Goal: Transaction & Acquisition: Download file/media

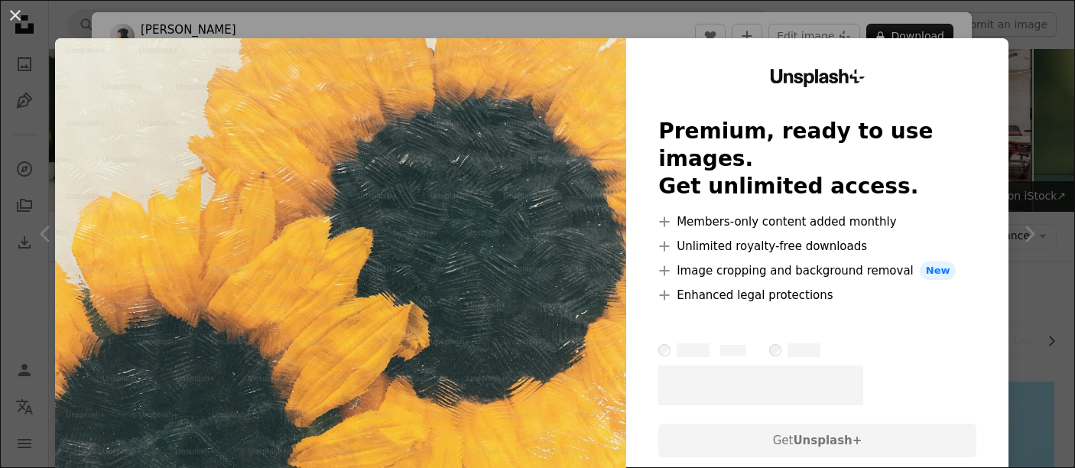
scroll to position [7878, 0]
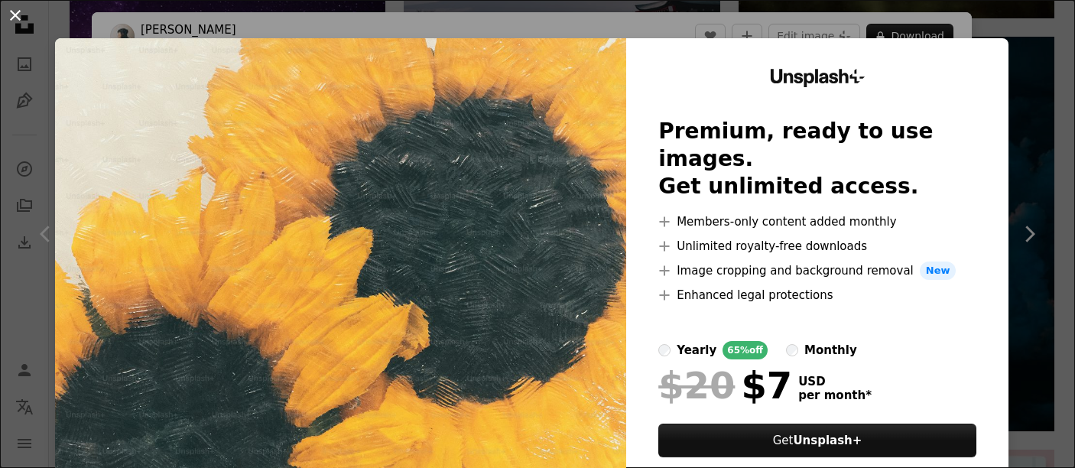
click at [13, 21] on button "An X shape" at bounding box center [15, 15] width 18 height 18
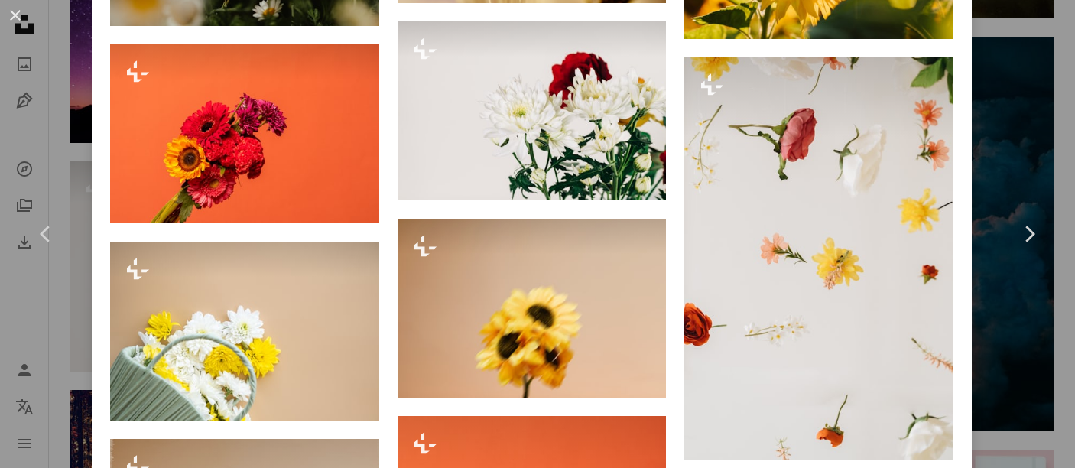
scroll to position [2983, 0]
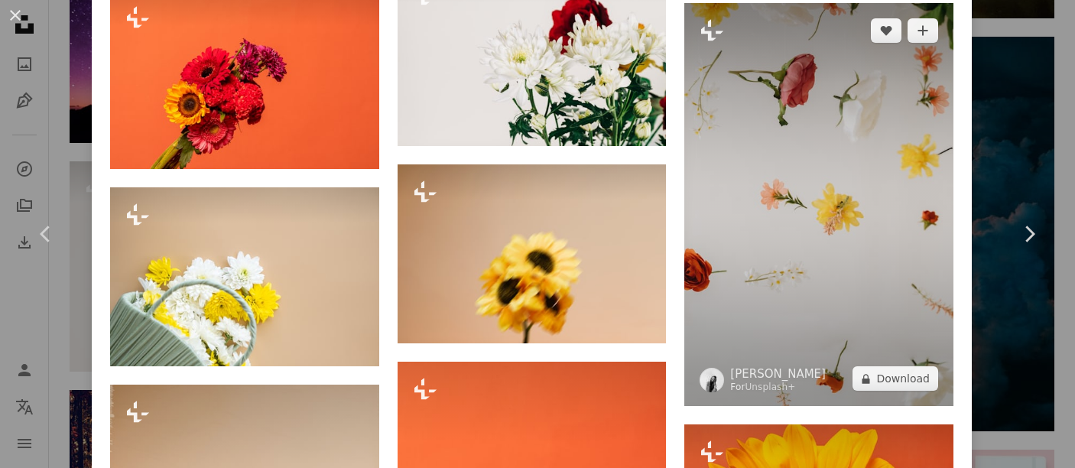
click at [832, 108] on img at bounding box center [819, 204] width 269 height 403
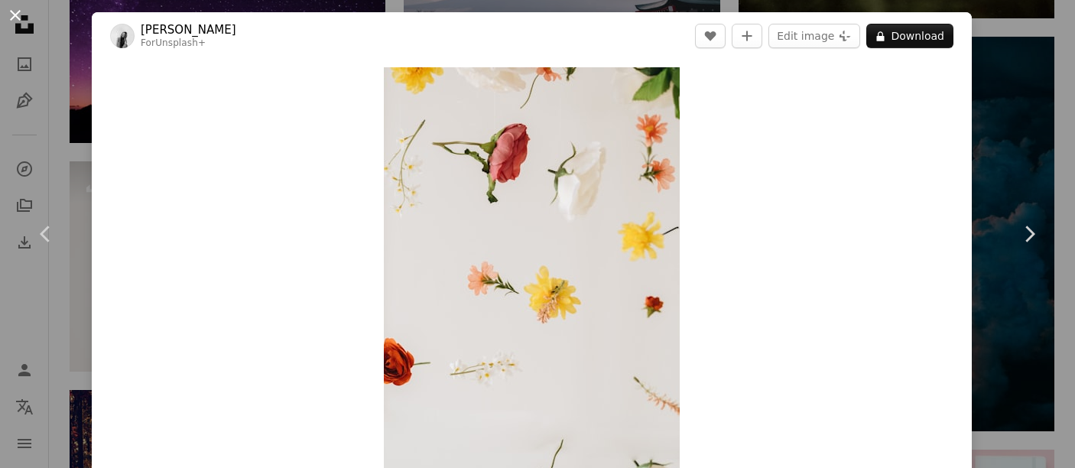
click at [18, 19] on button "An X shape" at bounding box center [15, 15] width 18 height 18
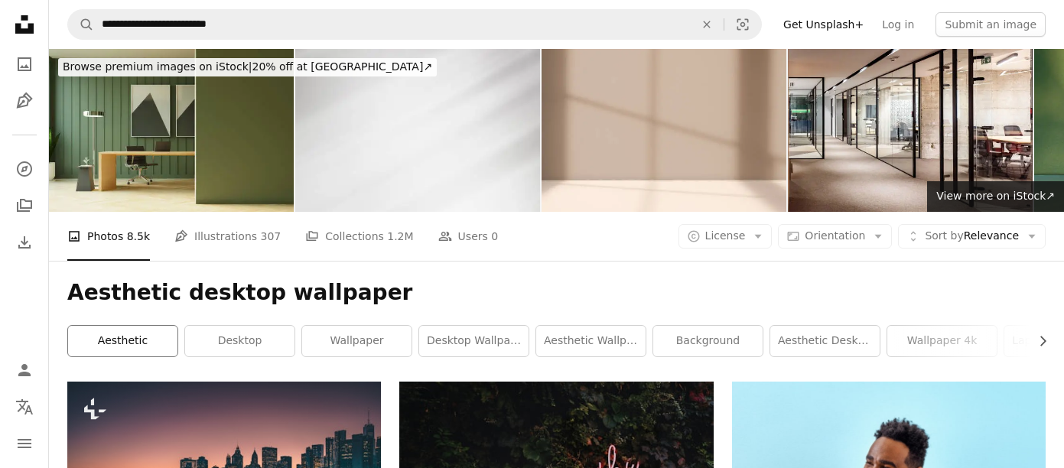
click at [118, 342] on link "aesthetic" at bounding box center [122, 341] width 109 height 31
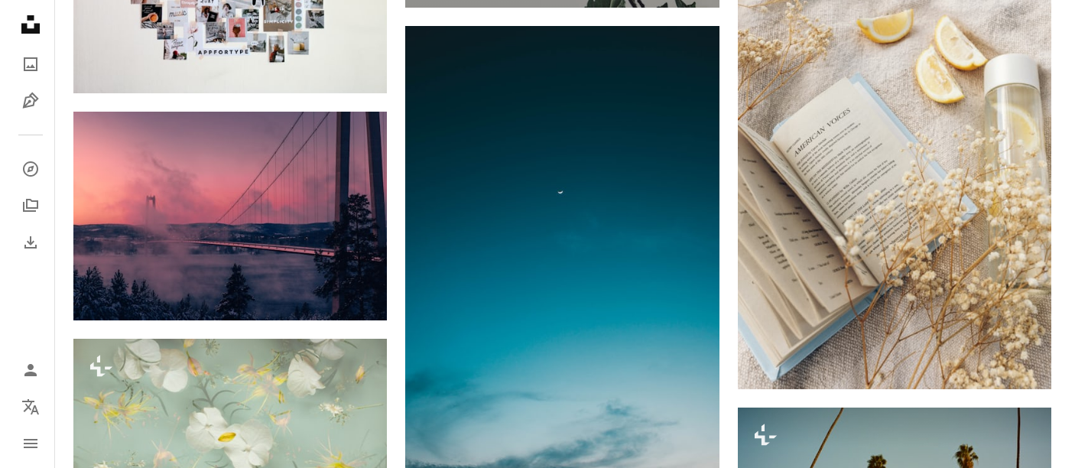
scroll to position [1224, 0]
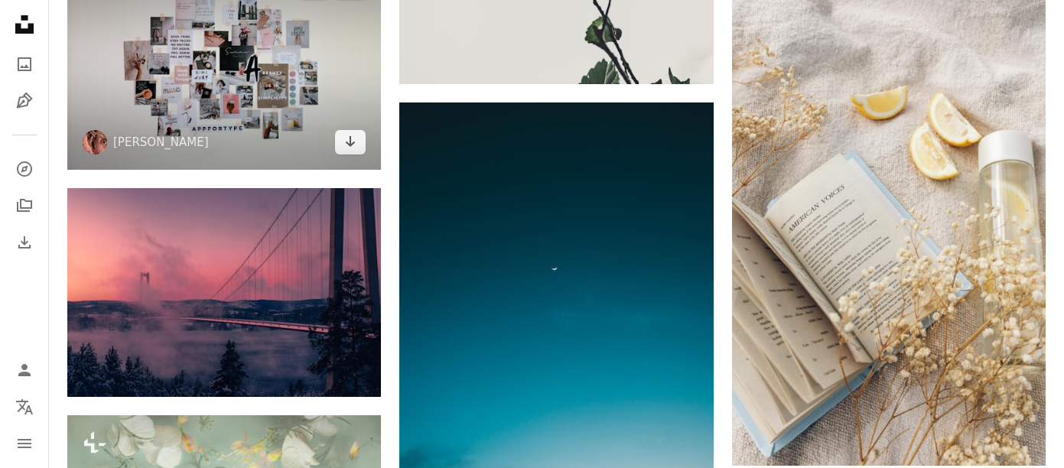
click at [320, 89] on img at bounding box center [224, 64] width 314 height 209
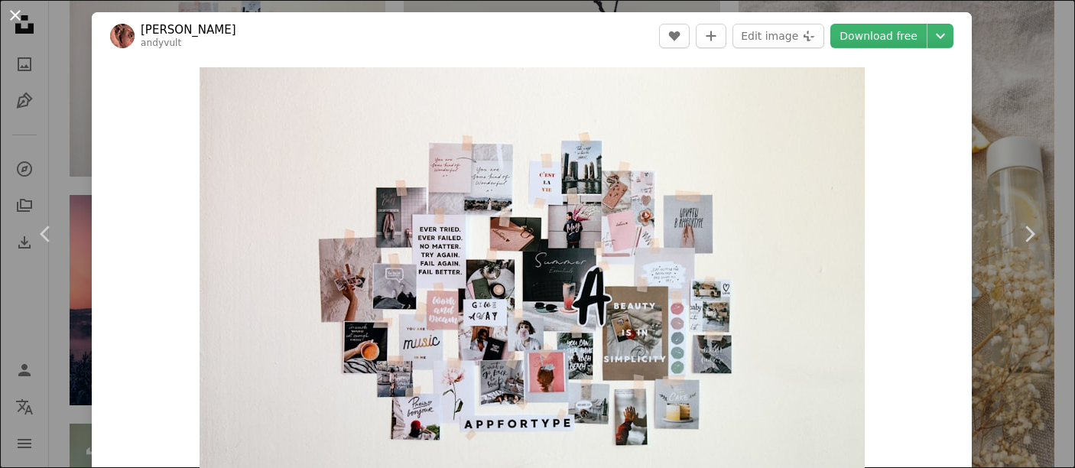
click at [21, 21] on button "An X shape" at bounding box center [15, 15] width 18 height 18
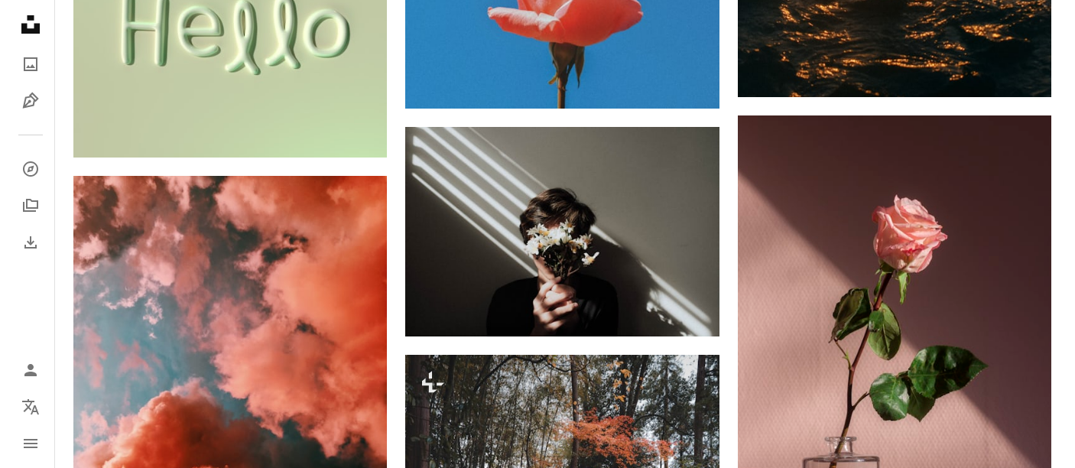
scroll to position [2371, 0]
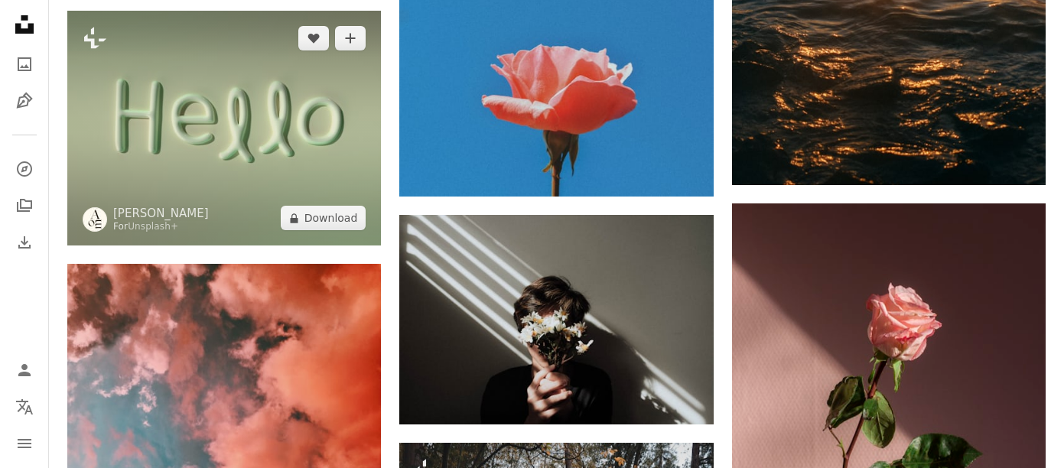
click at [236, 109] on img at bounding box center [224, 129] width 314 height 236
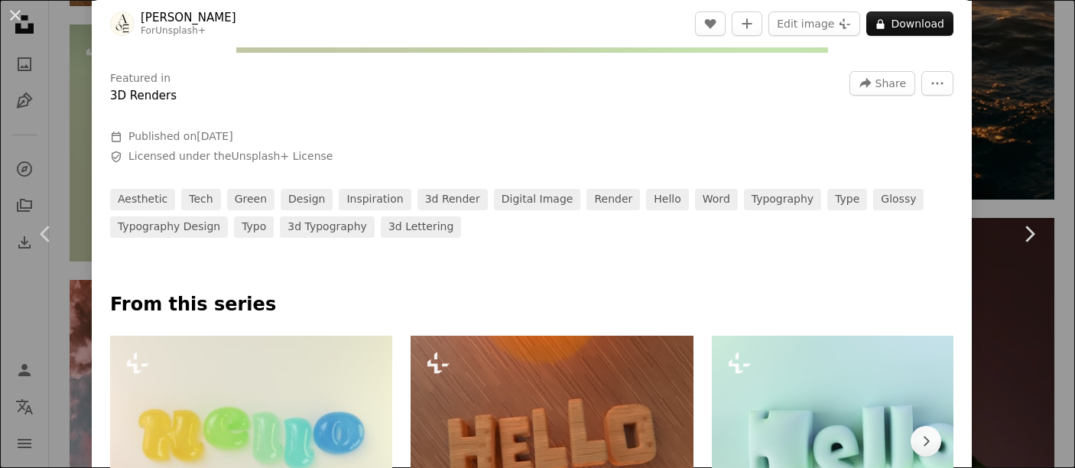
scroll to position [688, 0]
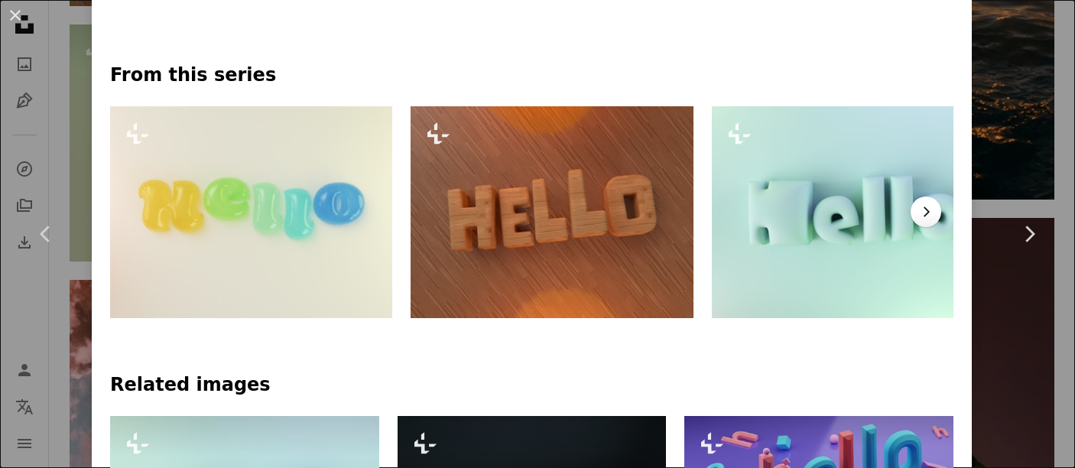
click at [919, 217] on icon "Chevron right" at bounding box center [926, 211] width 15 height 15
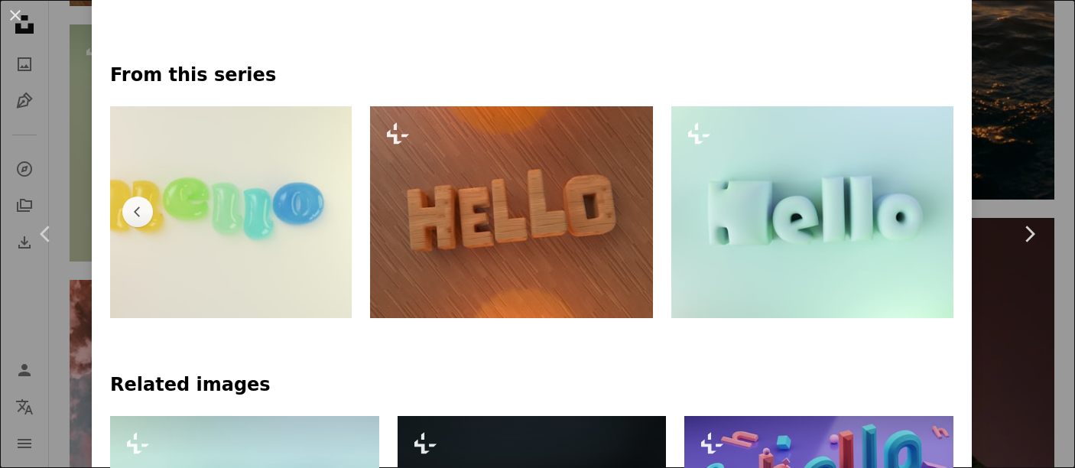
scroll to position [0, 52]
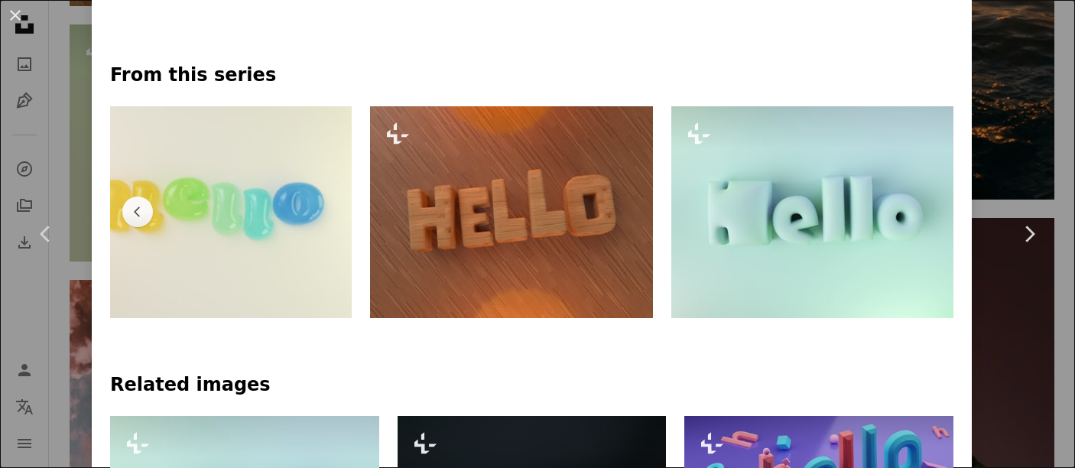
click at [912, 217] on img at bounding box center [813, 212] width 282 height 212
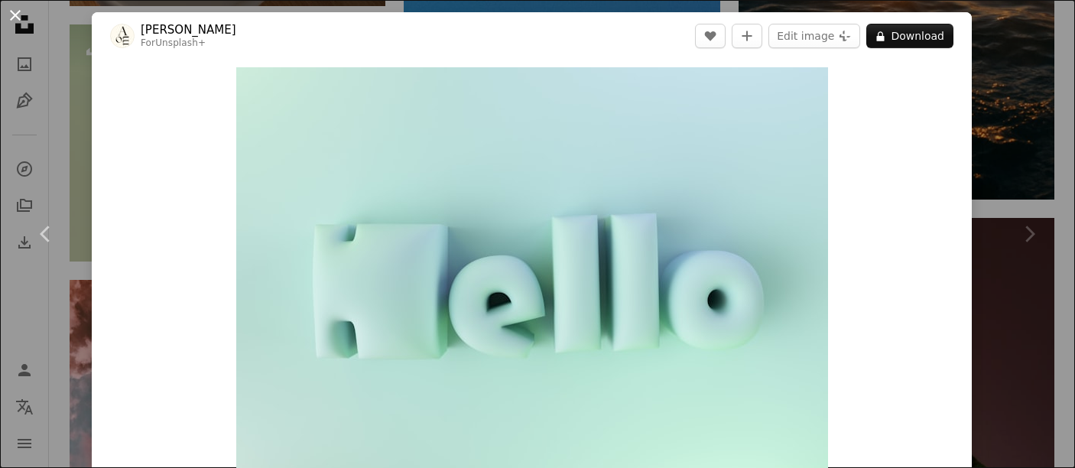
click at [10, 15] on button "An X shape" at bounding box center [15, 15] width 18 height 18
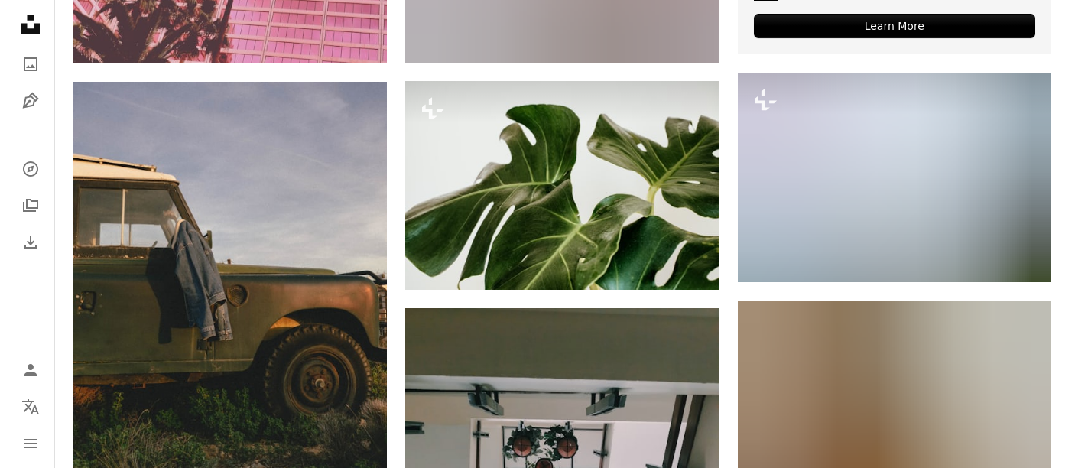
scroll to position [8184, 0]
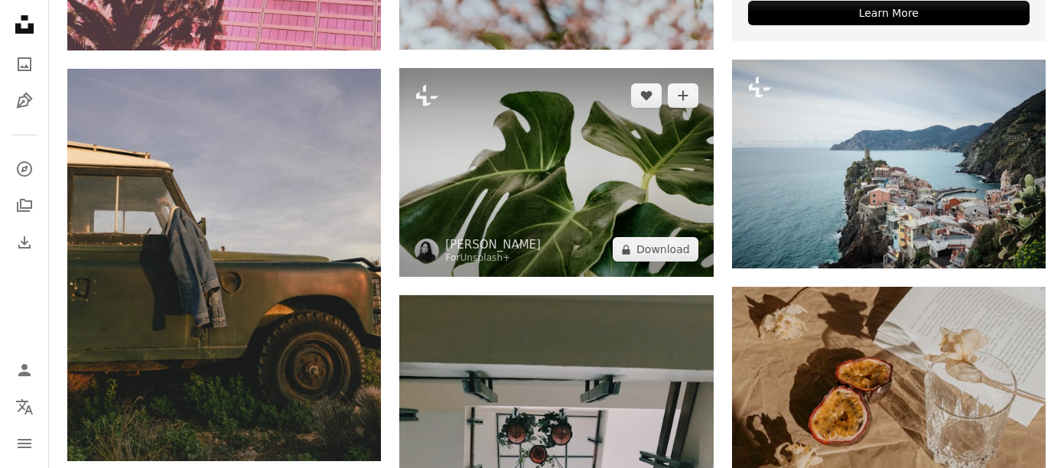
click at [631, 232] on img at bounding box center [556, 172] width 314 height 209
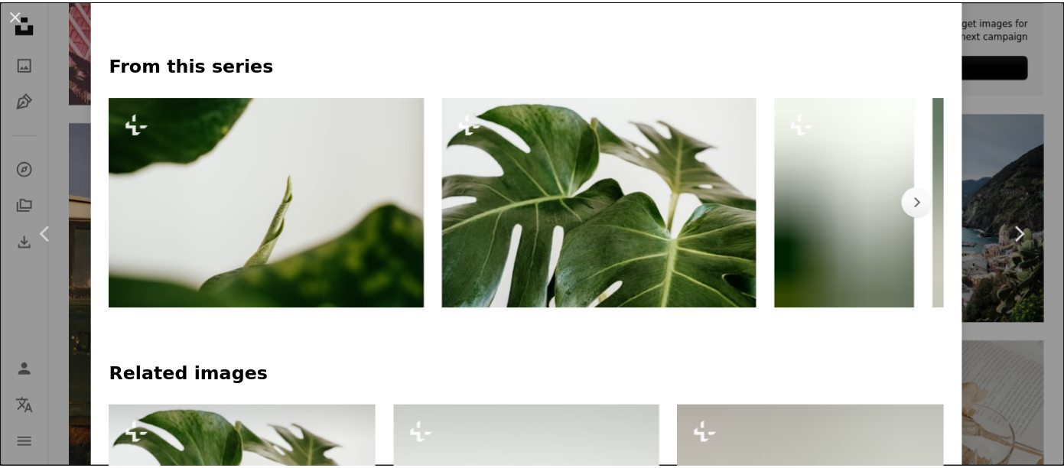
scroll to position [229, 0]
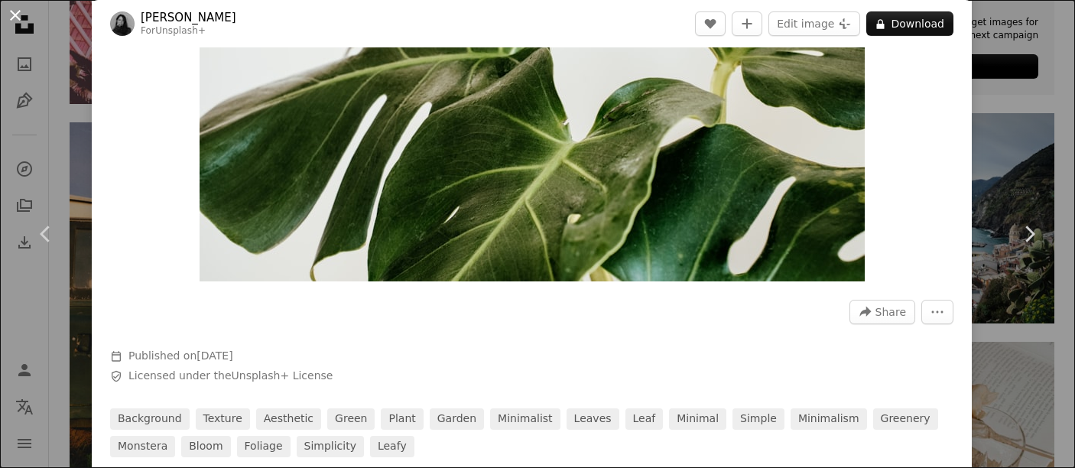
click at [21, 19] on button "An X shape" at bounding box center [15, 15] width 18 height 18
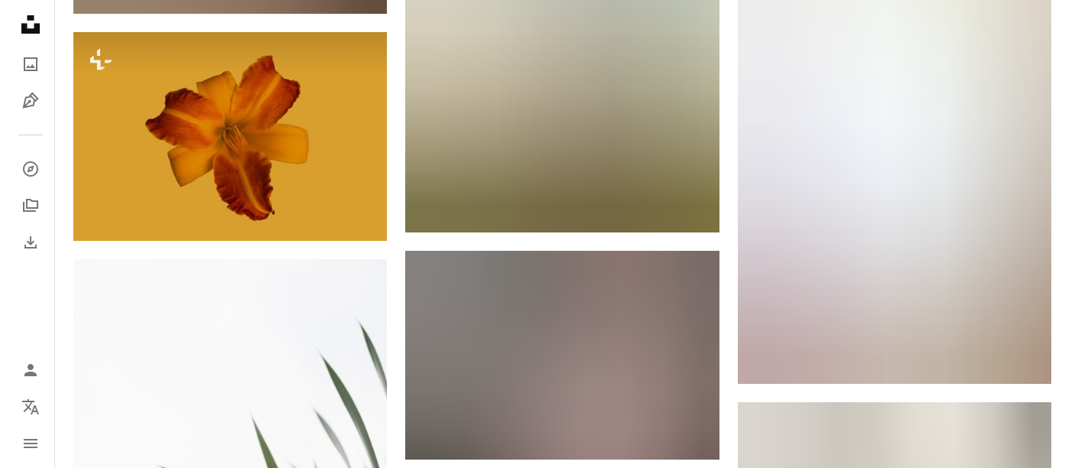
scroll to position [57211, 0]
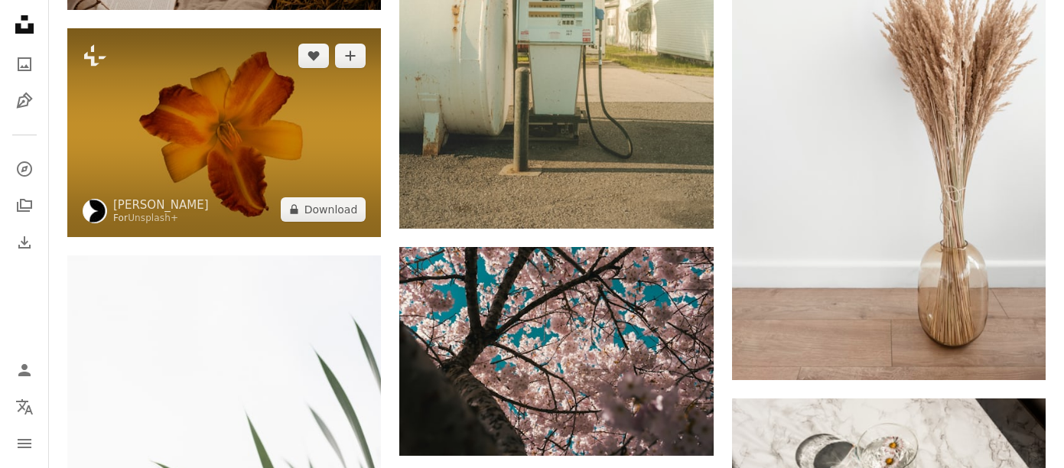
click at [252, 128] on img at bounding box center [224, 132] width 314 height 209
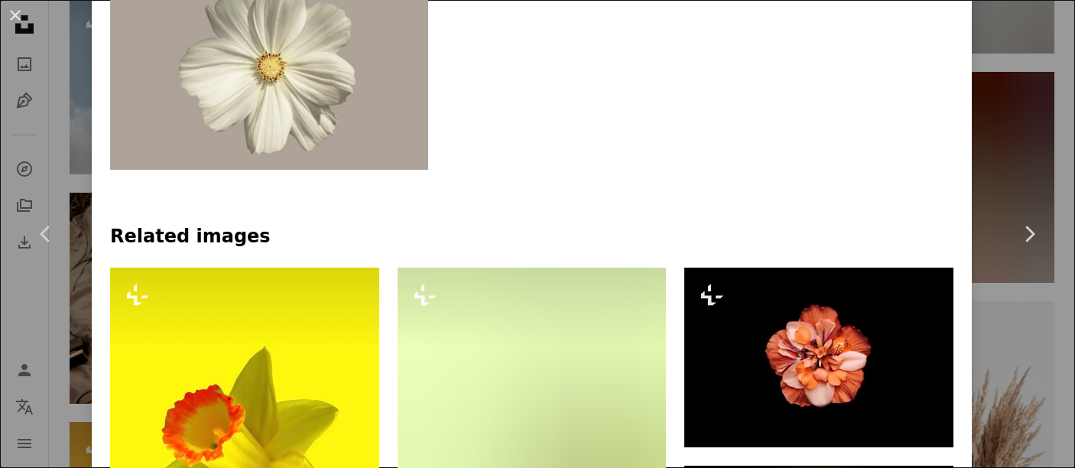
scroll to position [841, 0]
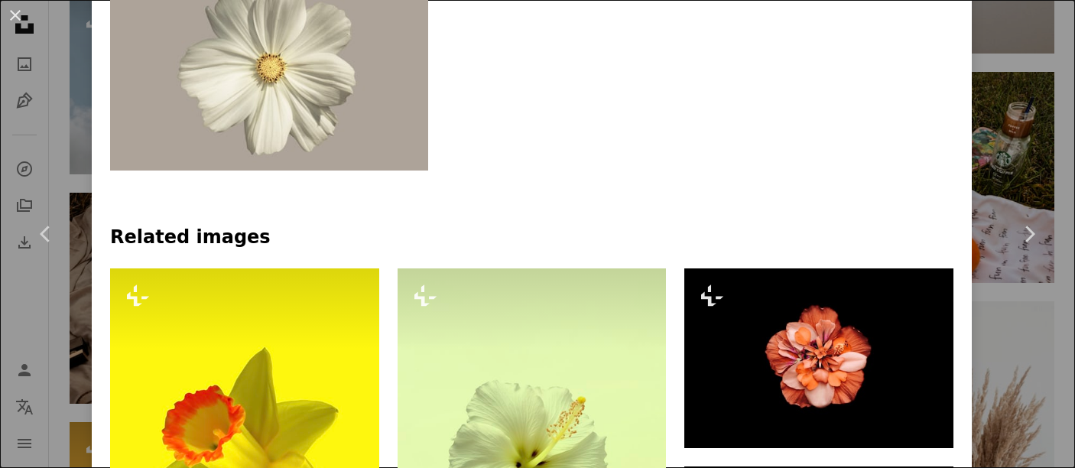
click at [312, 97] on img at bounding box center [269, 65] width 318 height 212
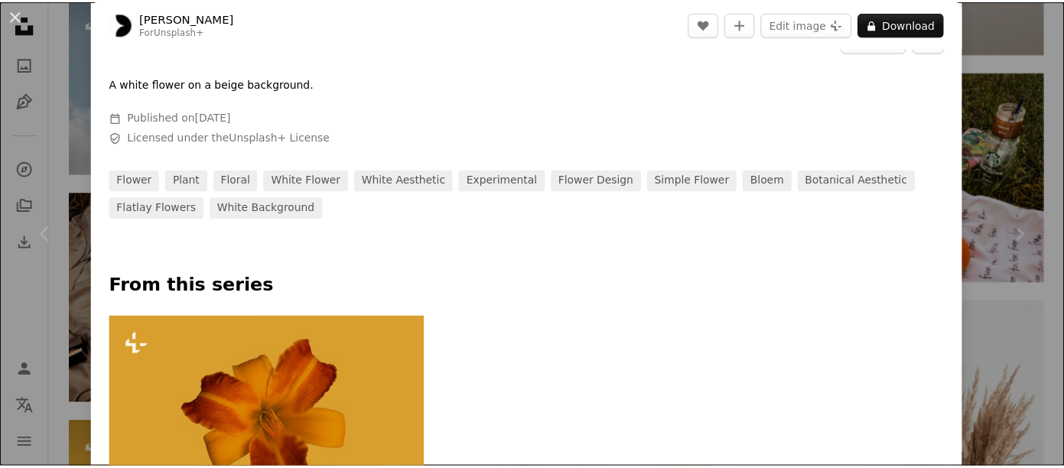
scroll to position [382, 0]
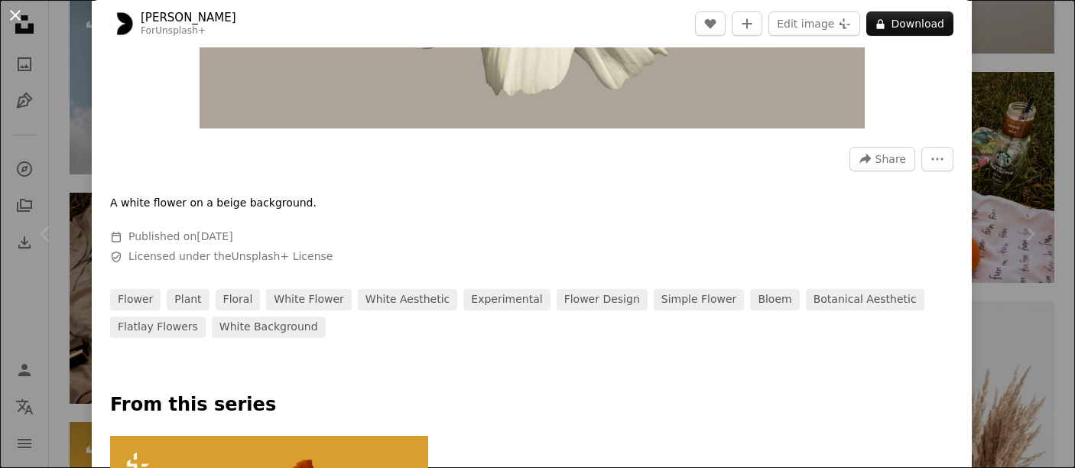
click at [19, 8] on button "An X shape" at bounding box center [15, 15] width 18 height 18
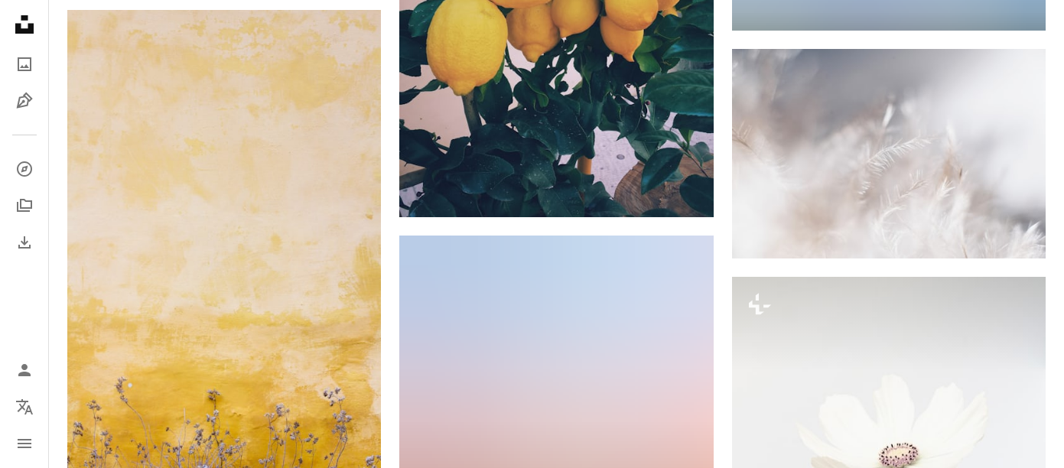
scroll to position [59965, 0]
